Goal: Information Seeking & Learning: Learn about a topic

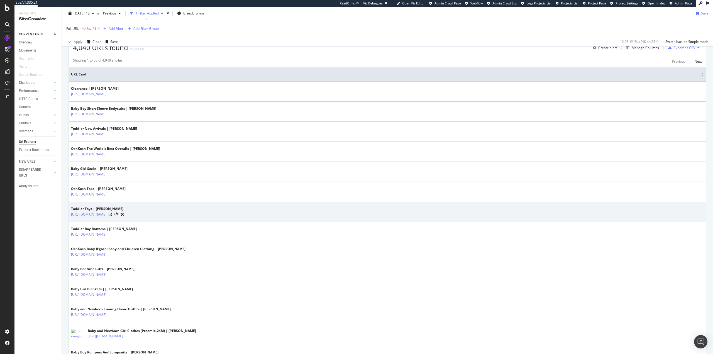
scroll to position [195, 0]
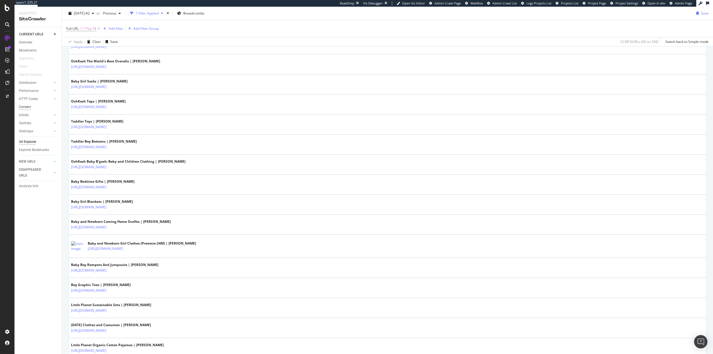
click at [24, 107] on div "Content" at bounding box center [25, 107] width 12 height 6
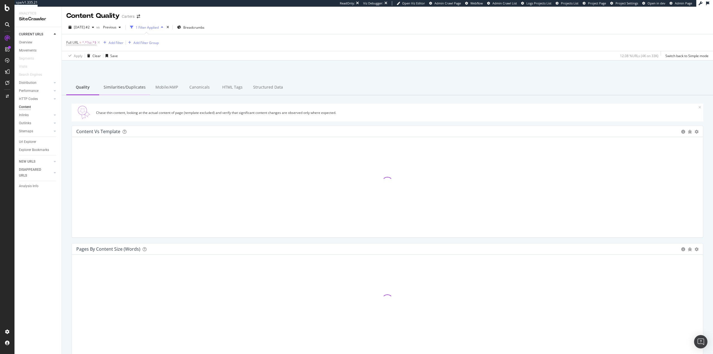
click at [109, 84] on div "Similarities/Duplicates" at bounding box center [124, 87] width 51 height 15
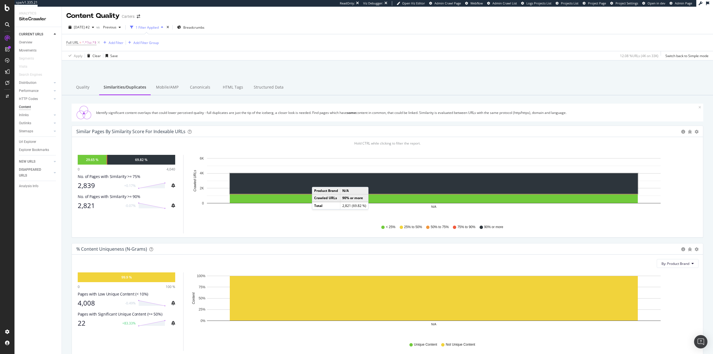
click at [317, 181] on rect "A chart." at bounding box center [434, 183] width 408 height 21
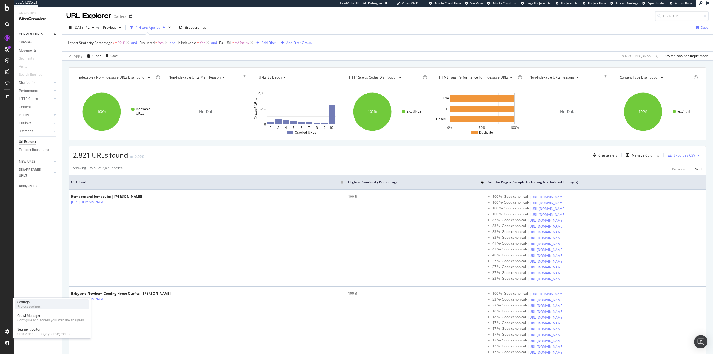
click at [41, 304] on div "Settings Project settings" at bounding box center [51, 304] width 73 height 10
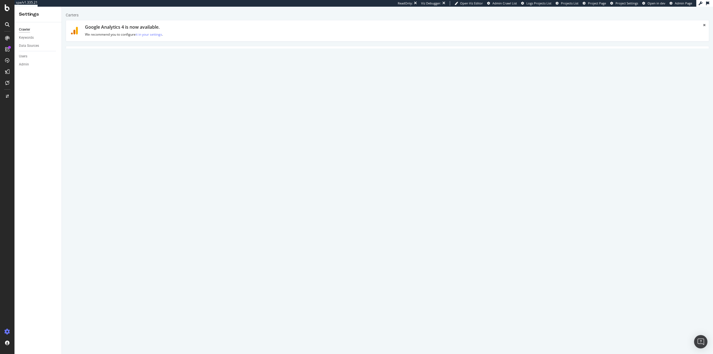
click at [110, 56] on link "Advanced Settings" at bounding box center [109, 53] width 43 height 15
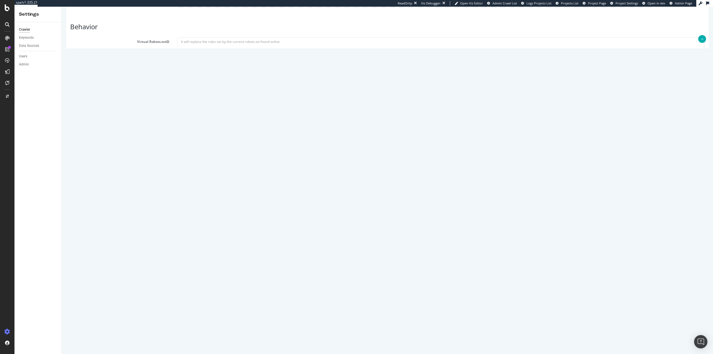
scroll to position [319, 0]
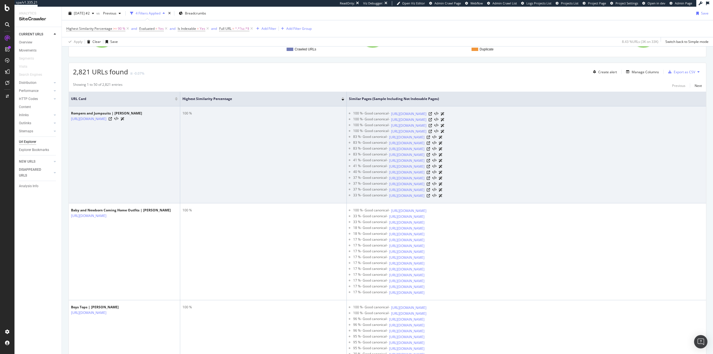
scroll to position [84, 0]
click at [432, 125] on icon at bounding box center [429, 125] width 3 height 3
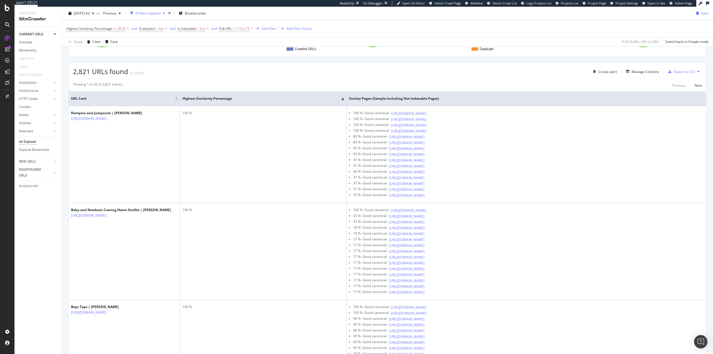
click at [536, 82] on div "Showing 1 to 50 of 2,821 entries Previous Next" at bounding box center [387, 85] width 637 height 7
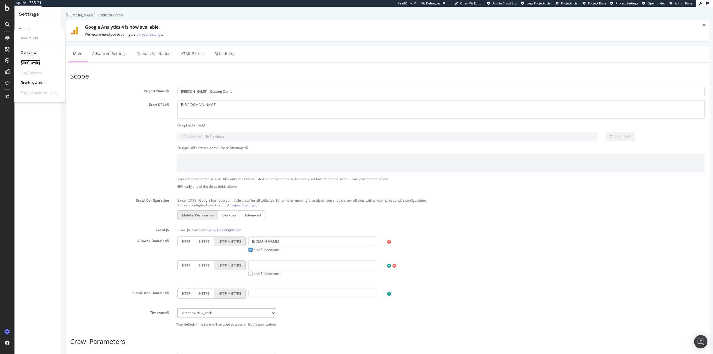
click at [37, 63] on div "SiteCrawler" at bounding box center [31, 63] width 20 height 6
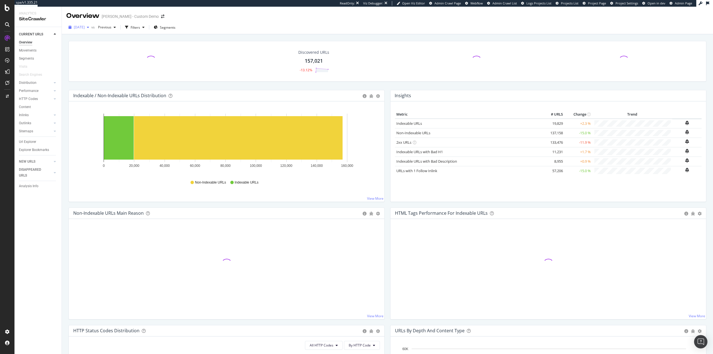
click at [85, 28] on span "2025 Jul. 22nd" at bounding box center [79, 27] width 11 height 5
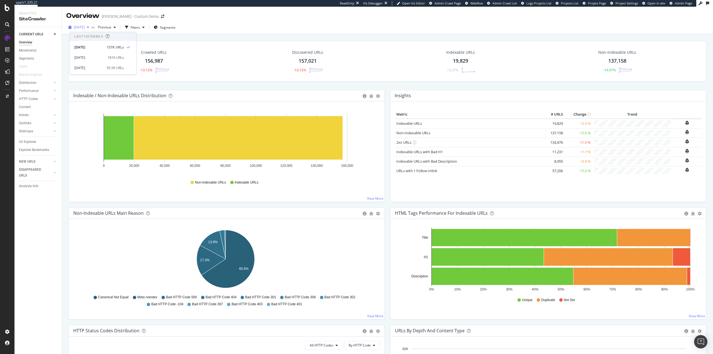
click at [85, 28] on span "2025 Jul. 22nd" at bounding box center [79, 27] width 11 height 5
click at [111, 26] on span "Previous" at bounding box center [104, 27] width 16 height 5
click at [128, 70] on div "2025 Jul. 10th 95.5K URLs" at bounding box center [136, 68] width 66 height 8
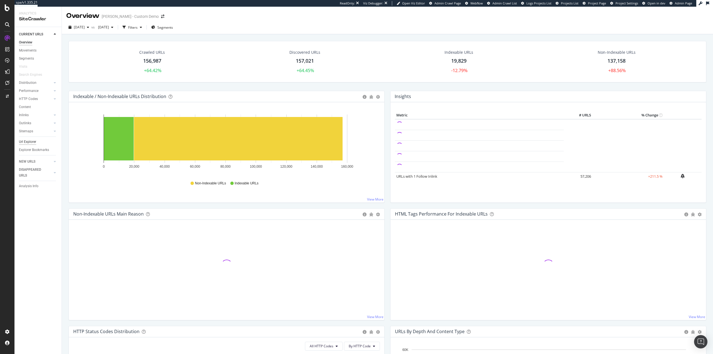
click at [26, 141] on div "Url Explorer" at bounding box center [27, 142] width 17 height 6
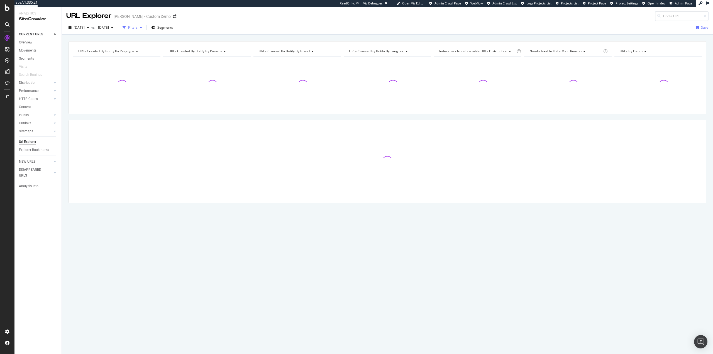
click at [126, 27] on icon "button" at bounding box center [123, 27] width 3 height 3
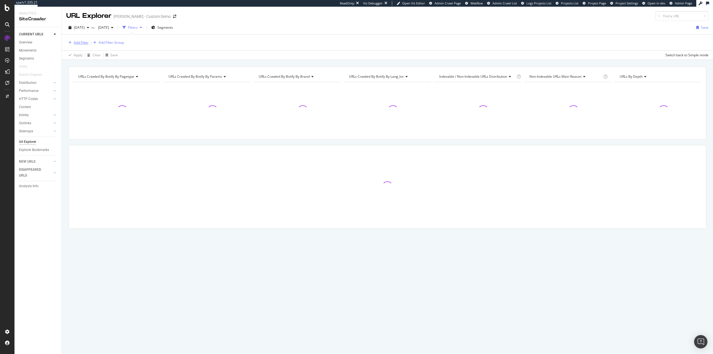
click at [85, 42] on div "Add Filter" at bounding box center [81, 42] width 15 height 5
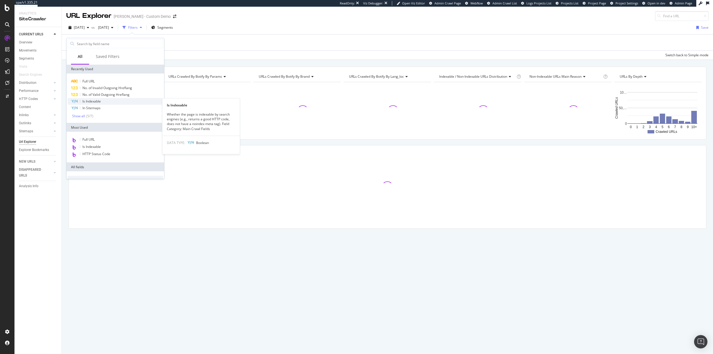
click at [100, 101] on span "Is Indexable" at bounding box center [91, 101] width 18 height 5
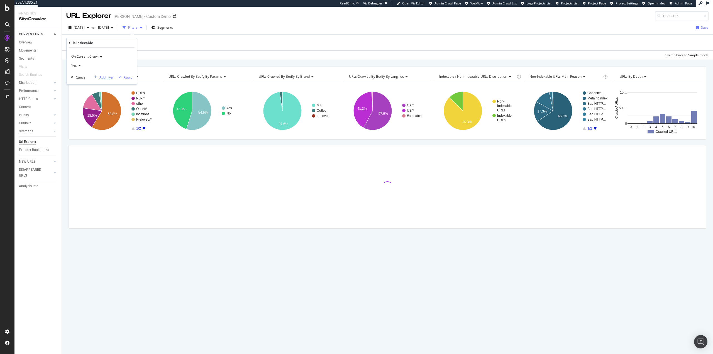
click at [97, 77] on div "button" at bounding box center [96, 76] width 8 height 3
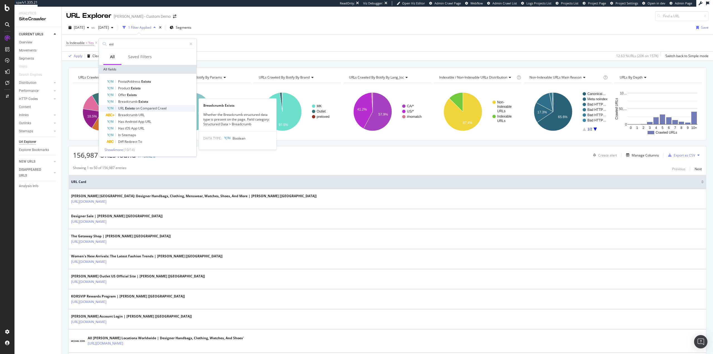
type input "exi"
click at [163, 105] on div "URL Exists on Compared Crawl" at bounding box center [151, 108] width 89 height 7
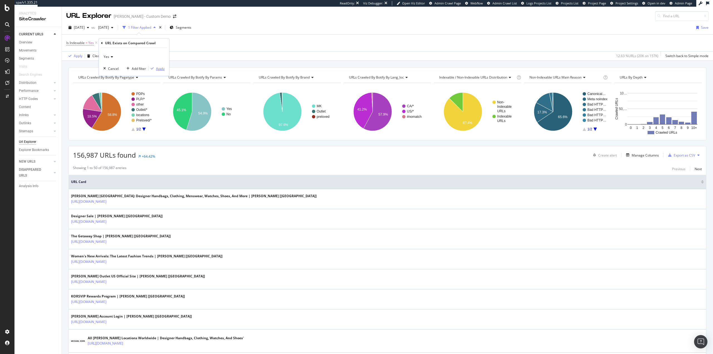
click at [162, 70] on div "Apply" at bounding box center [160, 68] width 9 height 5
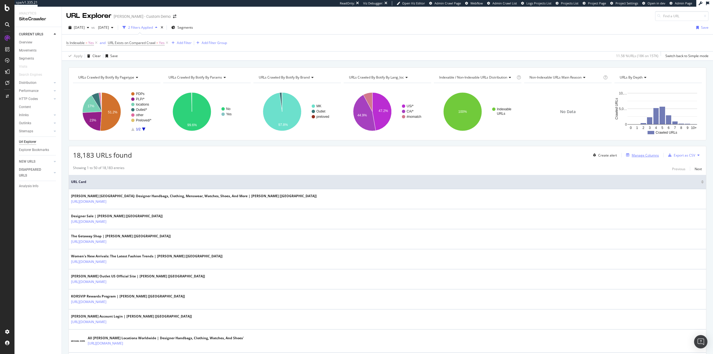
click at [648, 154] on div "Manage Columns" at bounding box center [644, 155] width 27 height 5
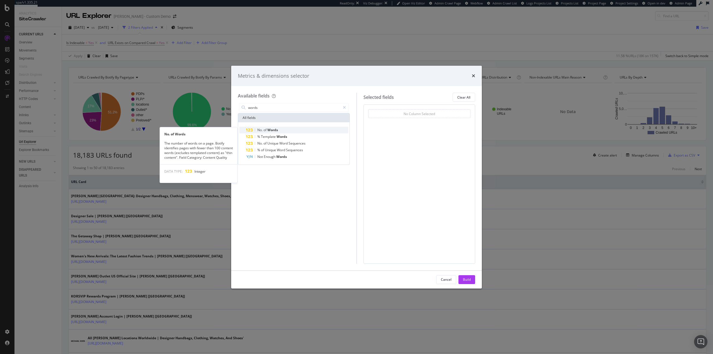
click at [284, 129] on div "No. of Words" at bounding box center [297, 130] width 102 height 7
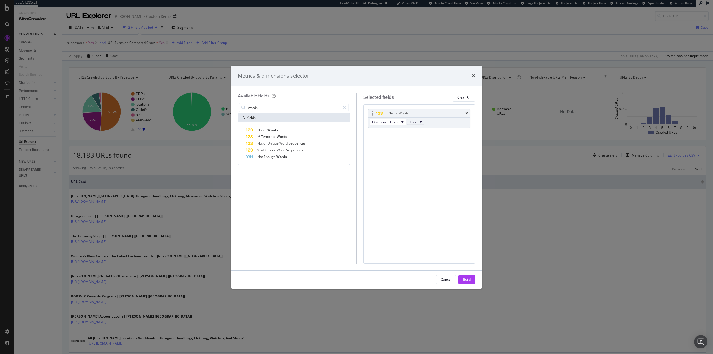
click at [414, 124] on span "Total" at bounding box center [413, 122] width 8 height 5
click at [399, 122] on button "On Current Crawl" at bounding box center [387, 122] width 36 height 7
click at [398, 152] on span "Diff Between Crawls" at bounding box center [389, 152] width 31 height 5
click at [303, 107] on input "words" at bounding box center [293, 107] width 93 height 8
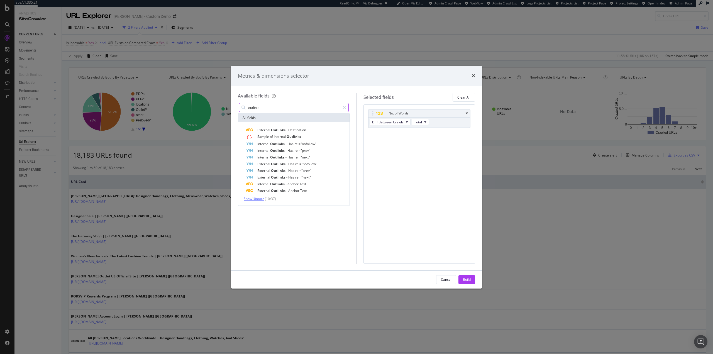
type input "outlink"
click at [257, 199] on span "Show 10 more" at bounding box center [254, 198] width 21 height 5
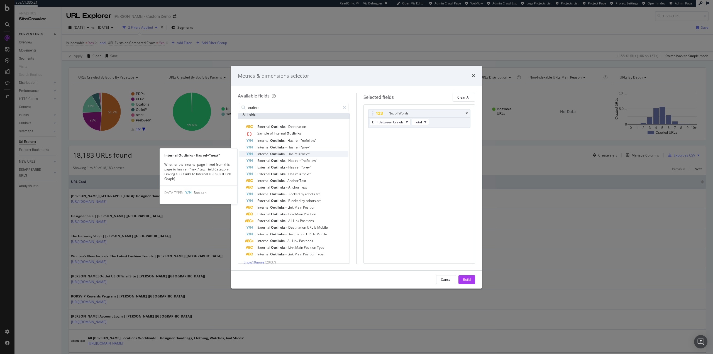
scroll to position [9, 0]
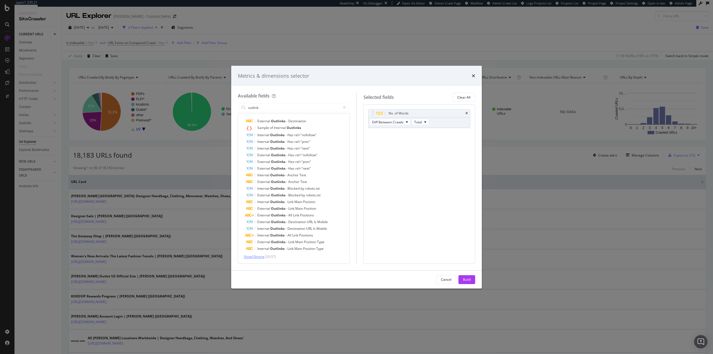
click at [256, 258] on span "Show 10 more" at bounding box center [254, 256] width 21 height 5
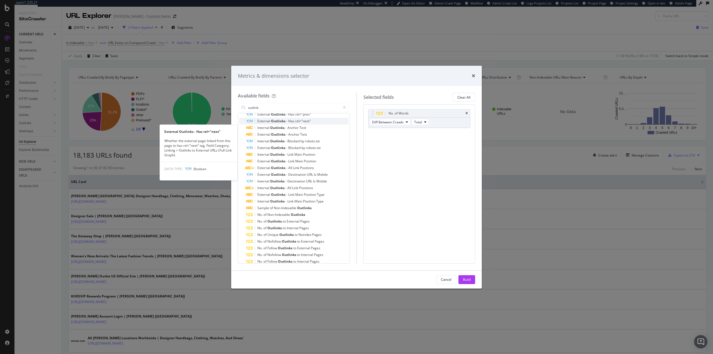
scroll to position [76, 0]
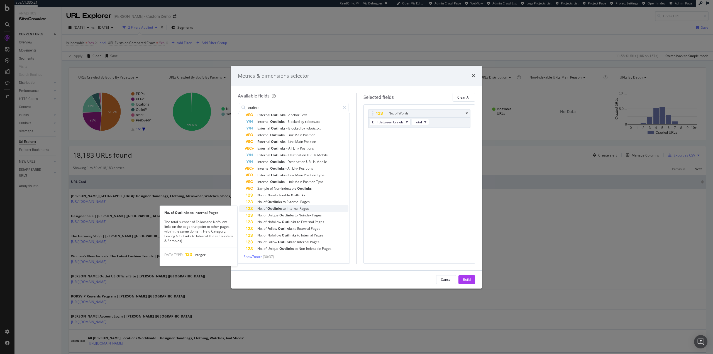
click at [261, 208] on span "No." at bounding box center [260, 208] width 6 height 5
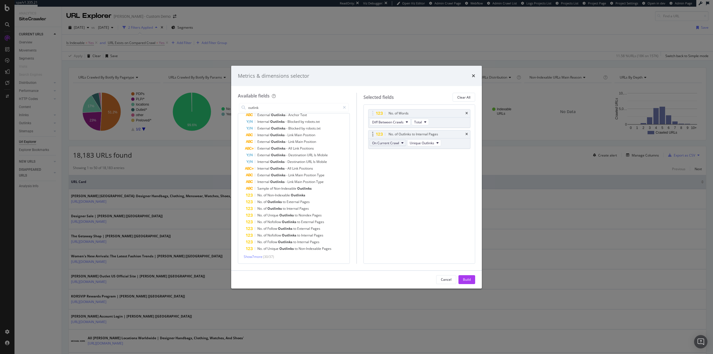
click at [390, 143] on span "On Current Crawl" at bounding box center [385, 143] width 27 height 5
click at [396, 163] on span "On Compared Crawl" at bounding box center [389, 163] width 31 height 5
click at [394, 143] on span "On Compared Crawl" at bounding box center [387, 143] width 31 height 5
click at [394, 176] on span "Diff Between Crawls" at bounding box center [390, 173] width 32 height 5
click at [443, 223] on div "No. of Words Diff Between Crawls Total No. of Outlinks to Internal Pages Diff B…" at bounding box center [419, 183] width 112 height 159
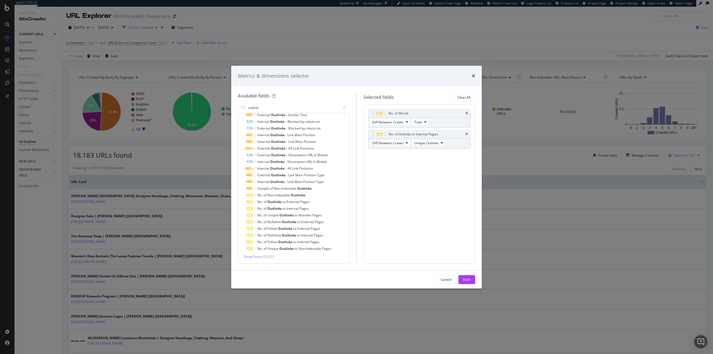
drag, startPoint x: 467, startPoint y: 280, endPoint x: 452, endPoint y: 267, distance: 19.9
click at [466, 280] on div "Build" at bounding box center [467, 279] width 8 height 5
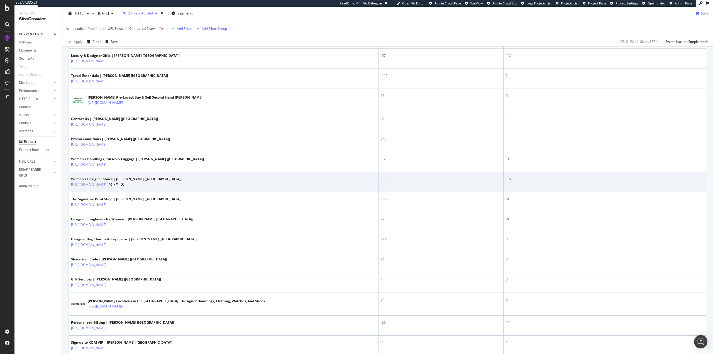
scroll to position [390, 0]
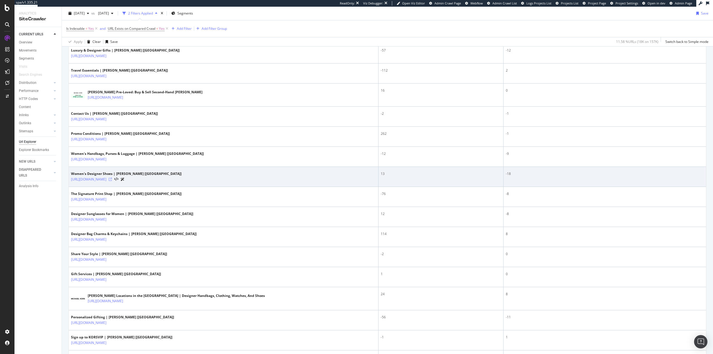
click at [112, 180] on icon at bounding box center [110, 179] width 3 height 3
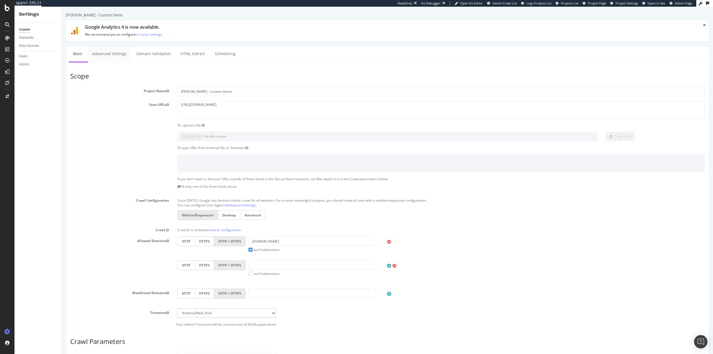
click at [102, 56] on link "Advanced Settings" at bounding box center [109, 53] width 43 height 15
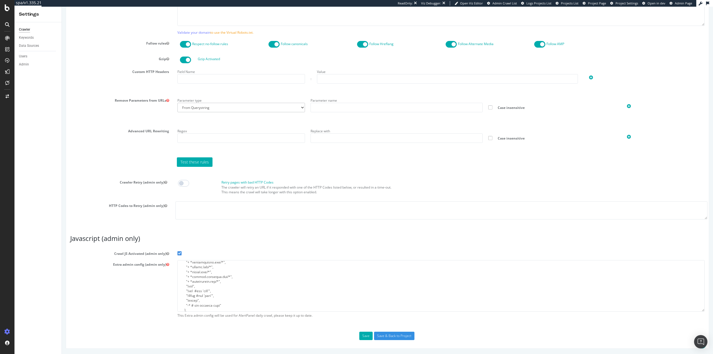
scroll to position [56, 0]
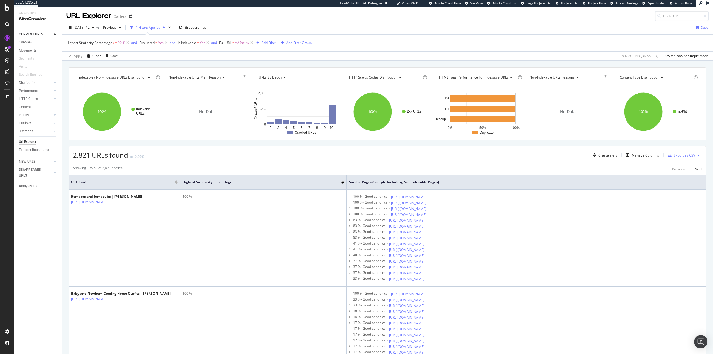
scroll to position [84, 0]
